Goal: Connect with others: Participate in discussion

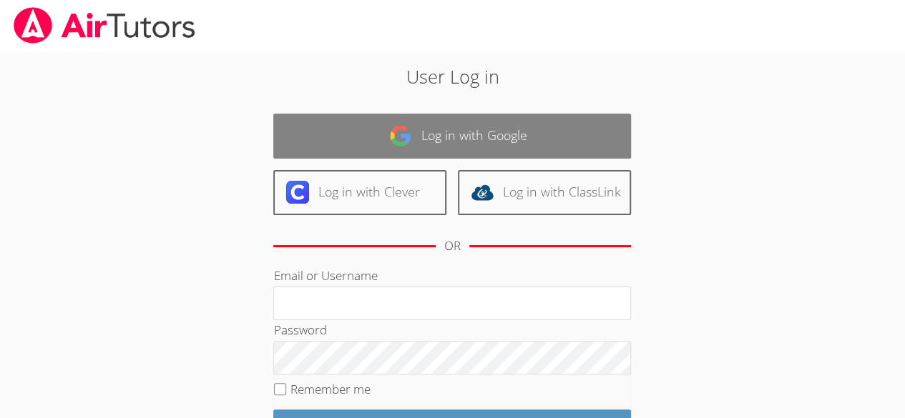
click at [453, 142] on link "Log in with Google" at bounding box center [452, 136] width 358 height 45
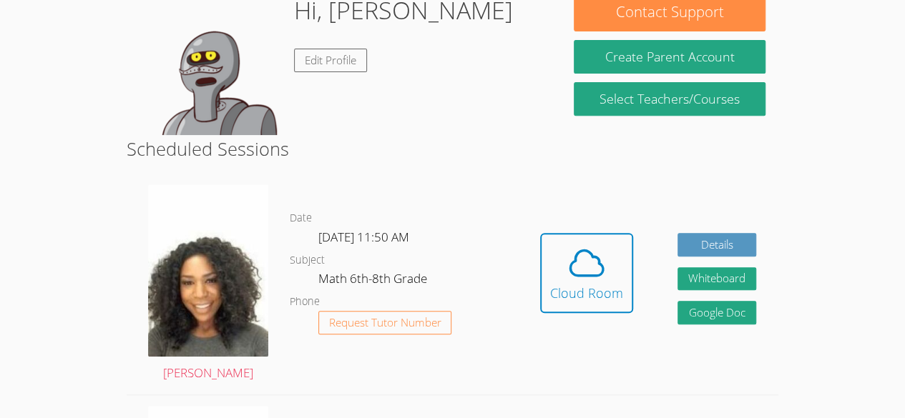
scroll to position [244, 0]
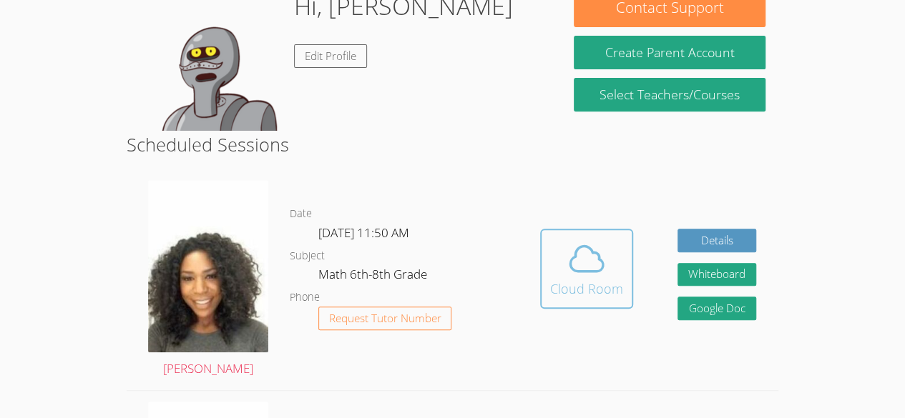
click at [597, 280] on div "Cloud Room" at bounding box center [586, 289] width 73 height 20
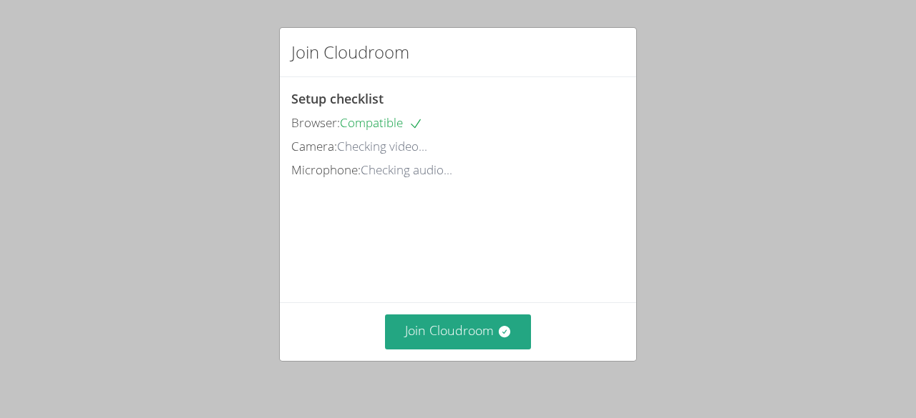
click at [424, 354] on div "Join Cloudroom" at bounding box center [458, 332] width 356 height 59
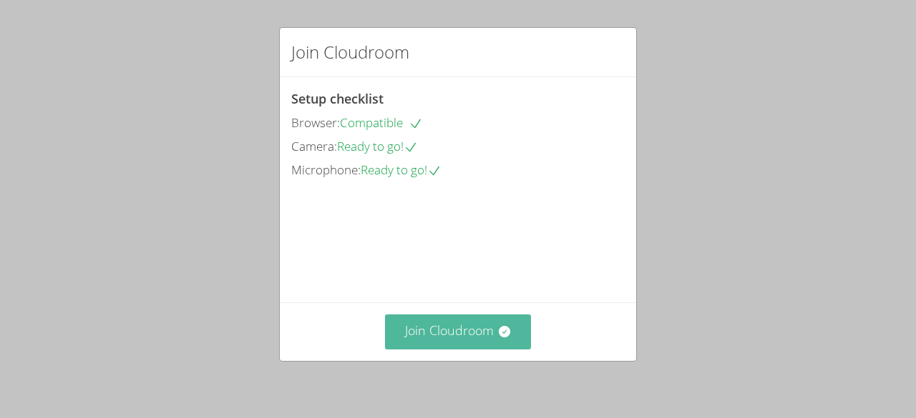
click at [423, 335] on button "Join Cloudroom" at bounding box center [458, 332] width 147 height 35
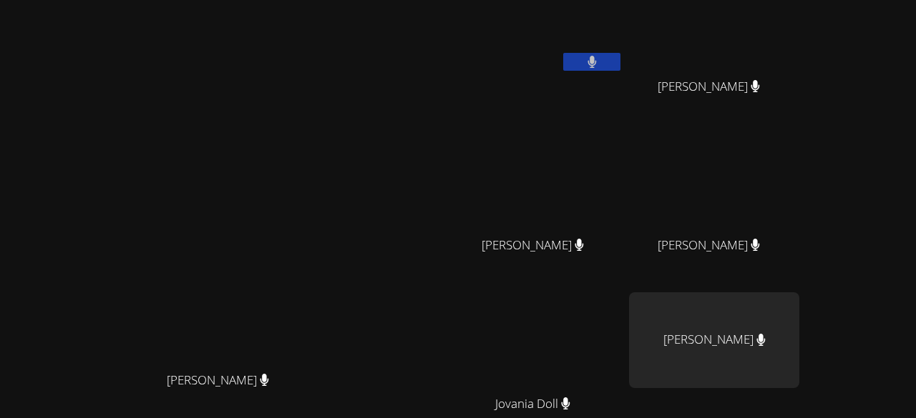
scroll to position [182, 0]
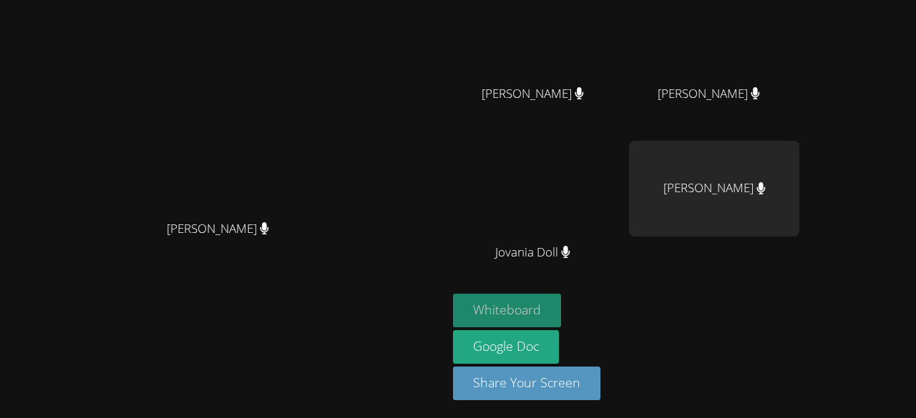
click at [561, 305] on button "Whiteboard" at bounding box center [507, 311] width 108 height 34
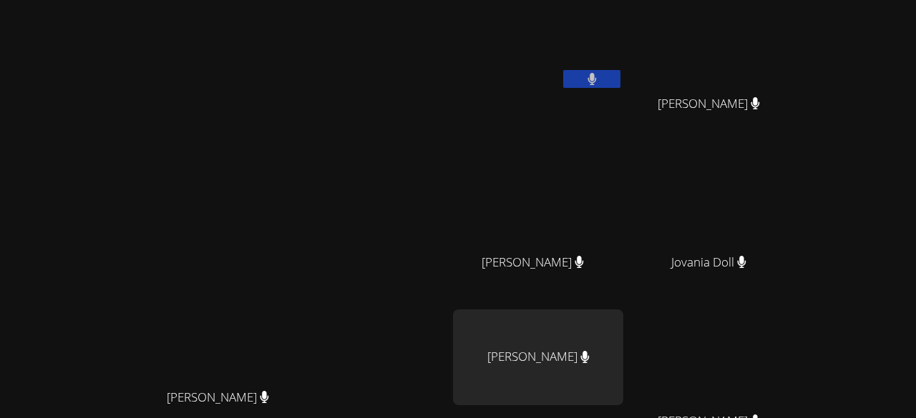
scroll to position [13, 0]
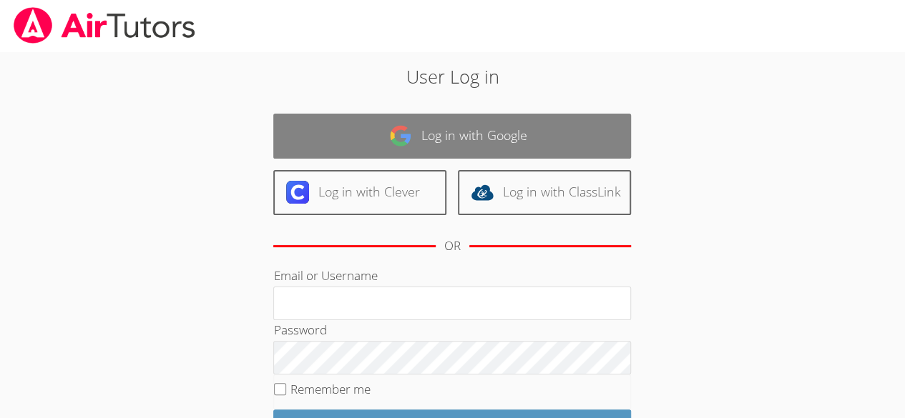
click at [388, 132] on link "Log in with Google" at bounding box center [452, 136] width 358 height 45
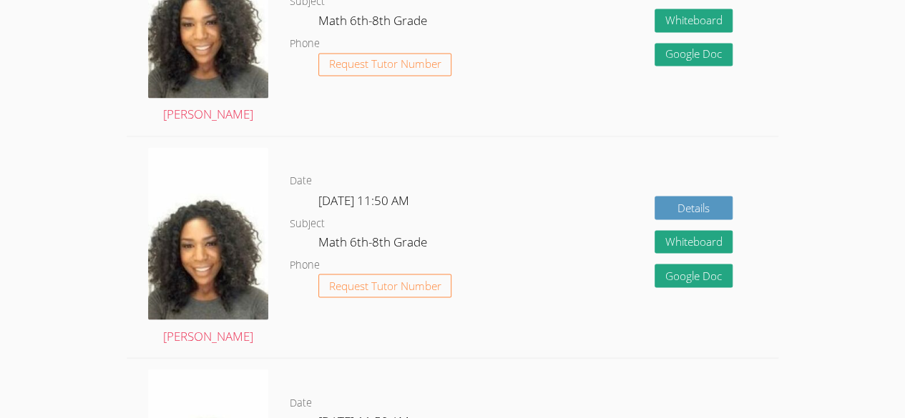
scroll to position [1234, 0]
